Goal: Information Seeking & Learning: Learn about a topic

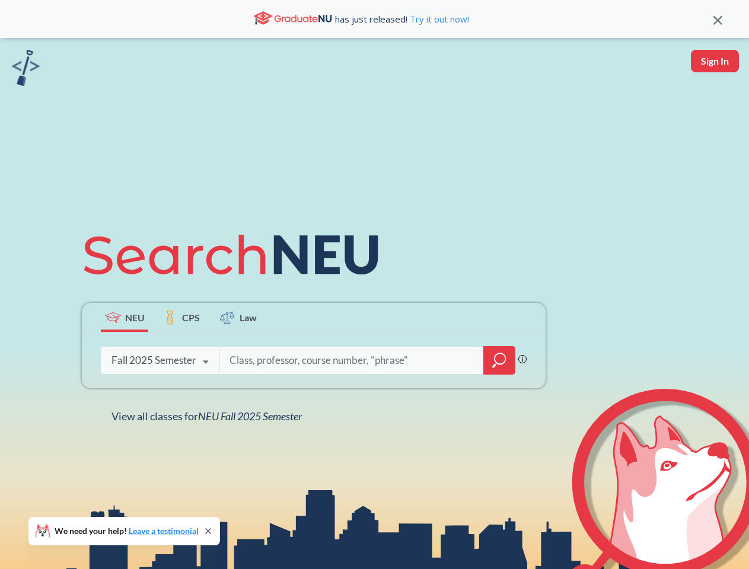
click at [374, 285] on icon at bounding box center [236, 255] width 309 height 66
click at [717, 19] on icon at bounding box center [717, 20] width 9 height 9
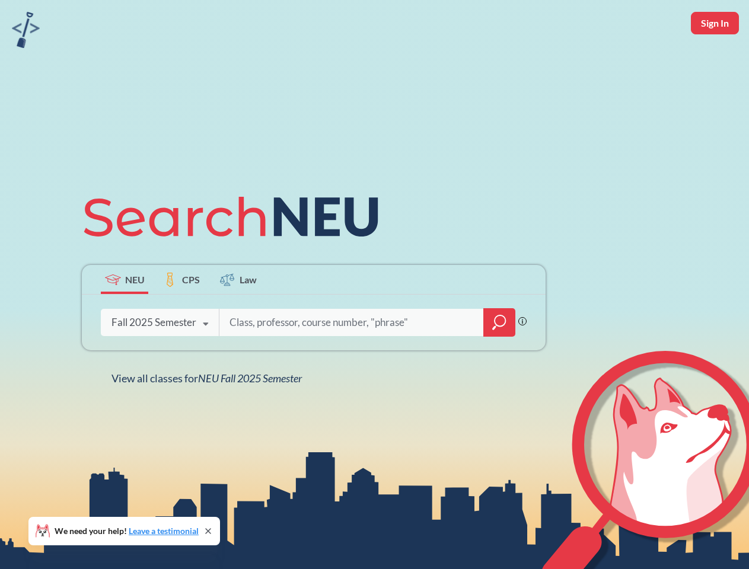
click at [714, 61] on div "NEU CPS Law Phrase search guarantees the exact search appears in the results. E…" at bounding box center [374, 284] width 749 height 569
click at [124, 317] on div "Fall 2025 Semester" at bounding box center [153, 322] width 85 height 13
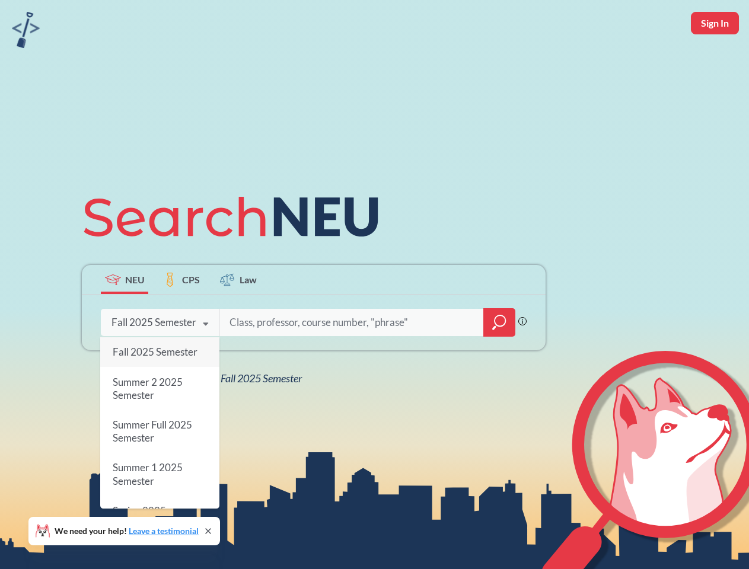
click at [181, 317] on div "Fall 2025 Semester" at bounding box center [153, 322] width 85 height 13
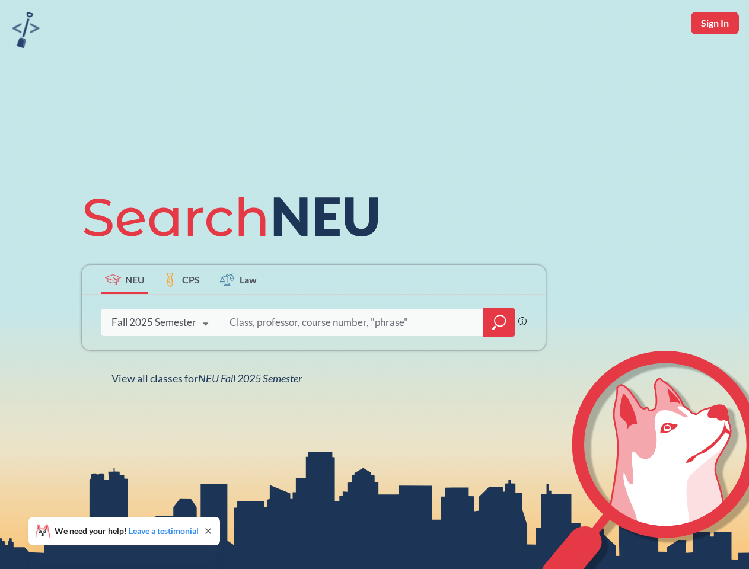
click at [238, 317] on input "search" at bounding box center [351, 322] width 247 height 25
click at [499, 360] on div "NEU CPS Law Phrase search guarantees the exact search appears in the results. E…" at bounding box center [314, 285] width 478 height 202
click at [159, 360] on div "NEU CPS Law Phrase search guarantees the exact search appears in the results. E…" at bounding box center [314, 285] width 478 height 202
click at [206, 362] on div "NEU CPS Law Phrase search guarantees the exact search appears in the results. E…" at bounding box center [314, 285] width 478 height 202
click at [209, 416] on div "NEU CPS Law Phrase search guarantees the exact search appears in the results. E…" at bounding box center [374, 284] width 749 height 569
